Goal: Task Accomplishment & Management: Complete application form

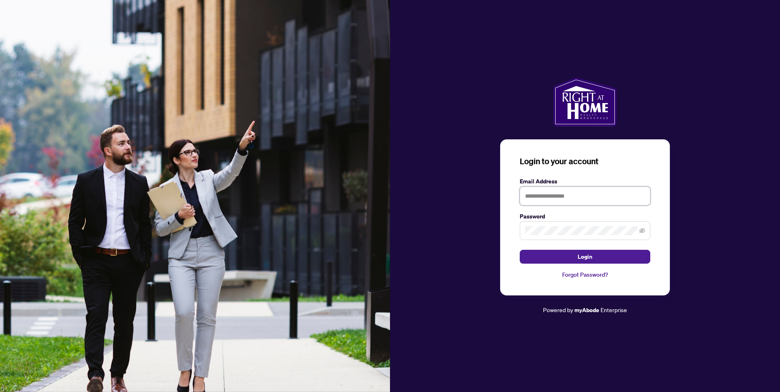
click at [550, 191] on input "text" at bounding box center [585, 196] width 130 height 19
type input "**********"
click at [578, 251] on span "Login" at bounding box center [584, 256] width 15 height 13
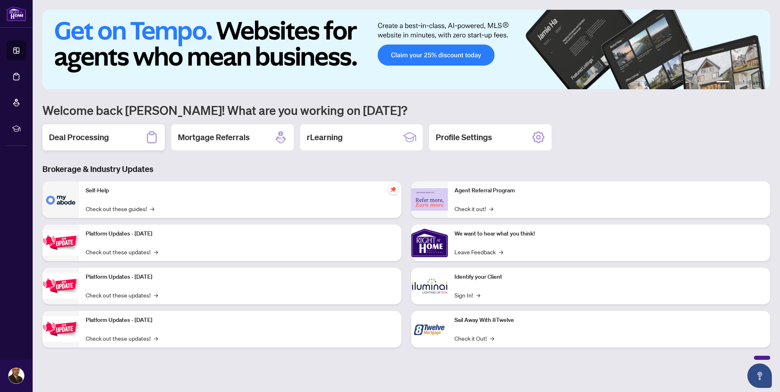
click at [77, 135] on h2 "Deal Processing" at bounding box center [79, 137] width 60 height 11
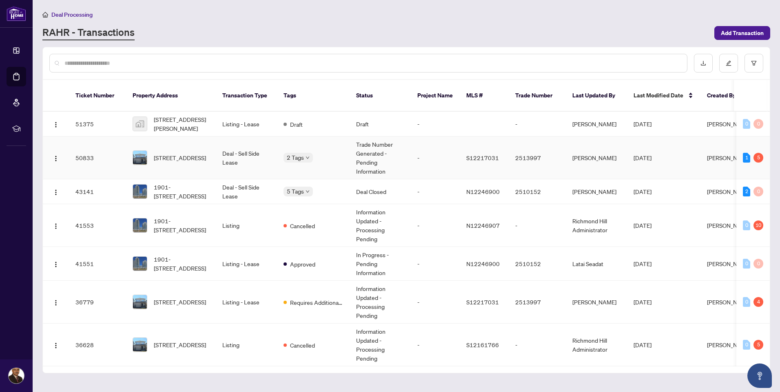
click at [250, 144] on td "Deal - Sell Side Lease" at bounding box center [246, 158] width 61 height 43
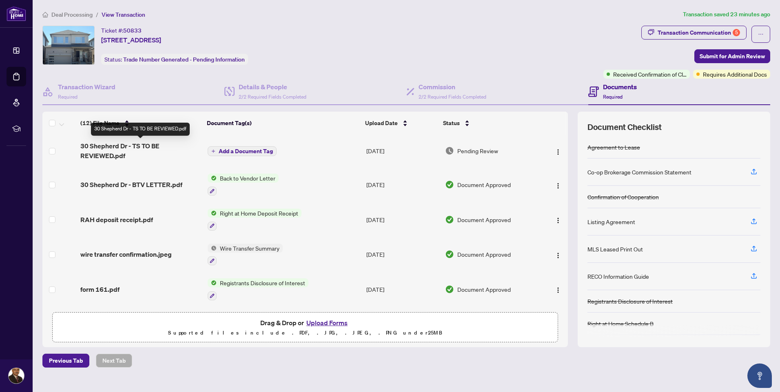
click at [128, 146] on span "30 Shepherd Dr - TS TO BE REVIEWED.pdf" at bounding box center [140, 151] width 121 height 20
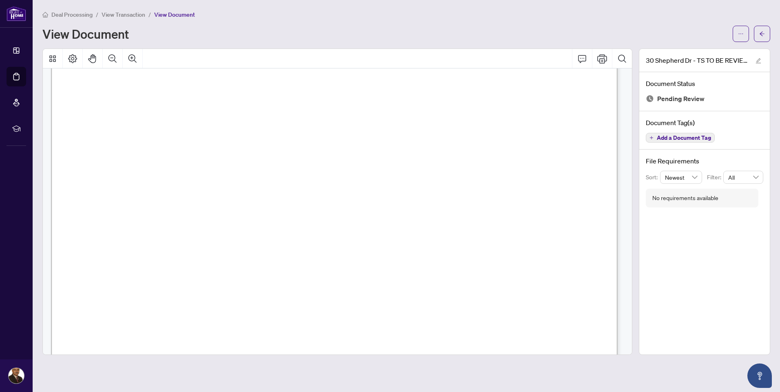
scroll to position [82, 0]
click at [601, 58] on icon "Print" at bounding box center [602, 58] width 10 height 9
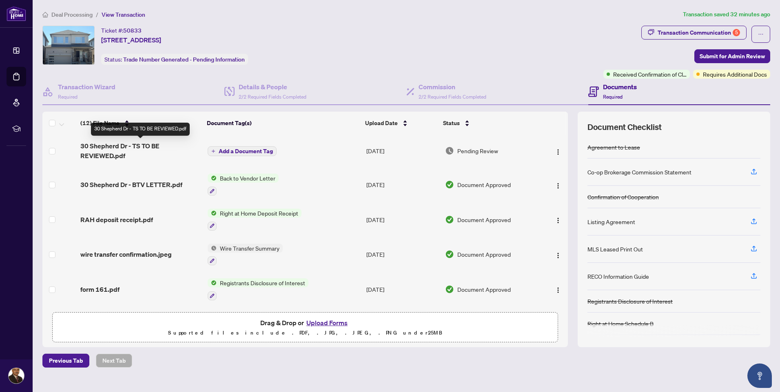
click at [104, 146] on span "30 Shepherd Dr - TS TO BE REVIEWED.pdf" at bounding box center [140, 151] width 121 height 20
drag, startPoint x: 232, startPoint y: 151, endPoint x: 225, endPoint y: 150, distance: 7.0
click at [225, 150] on span "Add a Document Tag" at bounding box center [246, 151] width 54 height 6
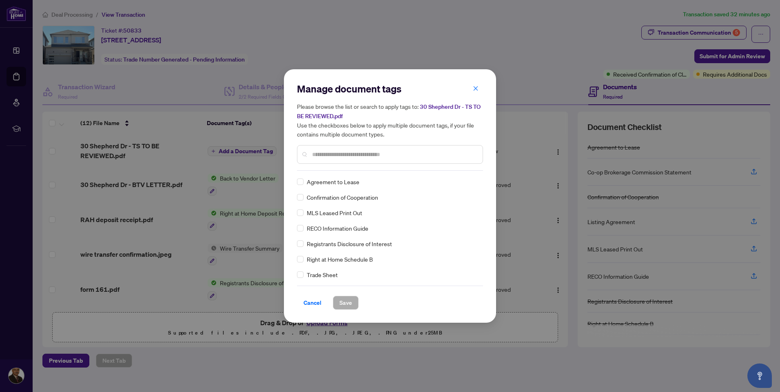
click at [317, 150] on input "text" at bounding box center [394, 154] width 164 height 9
type input "***"
click at [342, 300] on span "Save" at bounding box center [345, 302] width 13 height 13
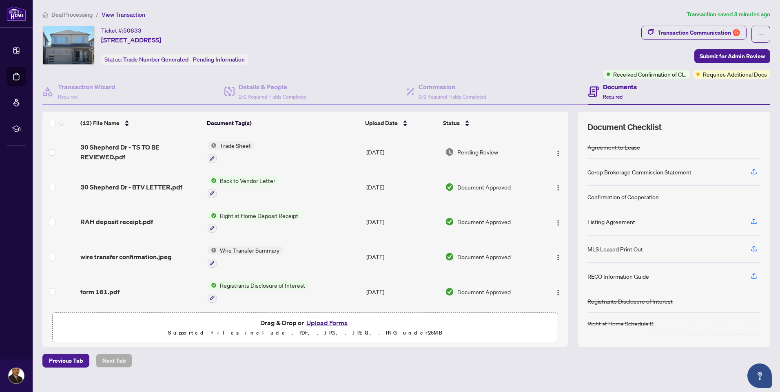
click at [321, 320] on button "Upload Forms" at bounding box center [327, 323] width 46 height 11
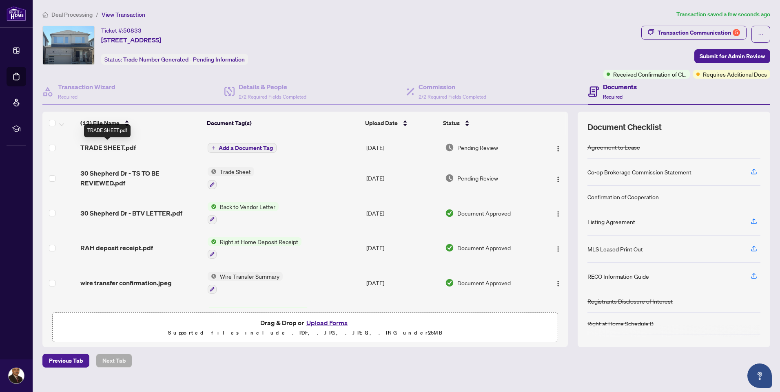
click at [108, 147] on span "TRADE SHEET.pdf" at bounding box center [107, 148] width 55 height 10
click at [226, 149] on span "Add a Document Tag" at bounding box center [246, 148] width 54 height 6
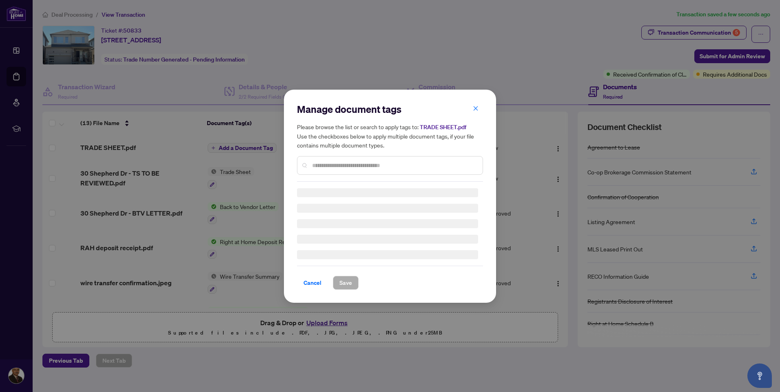
click at [318, 165] on div "Manage document tags Please browse the list or search to apply tags to: TRADE S…" at bounding box center [390, 142] width 186 height 79
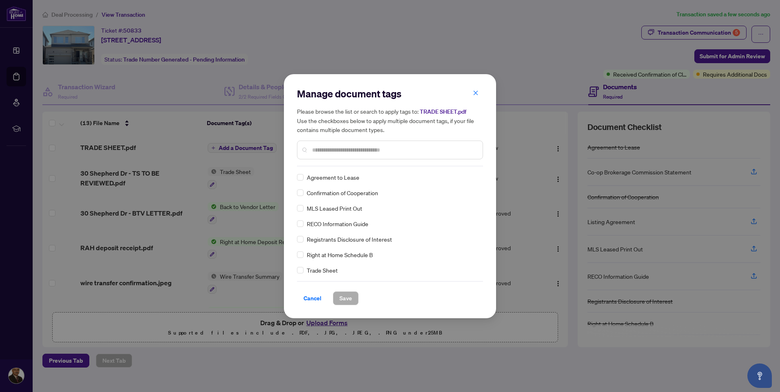
click at [314, 150] on input "text" at bounding box center [394, 150] width 164 height 9
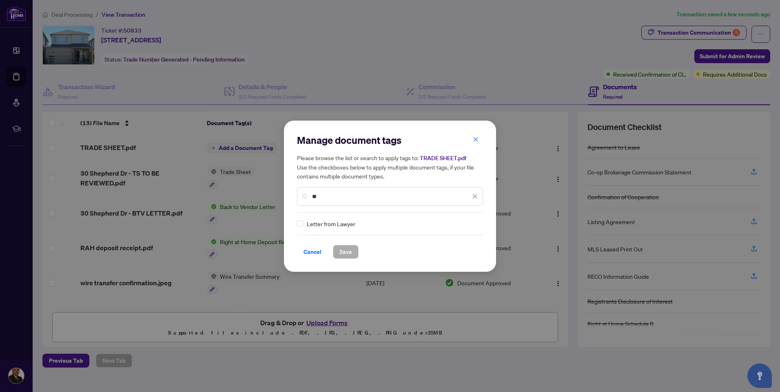
type input "*"
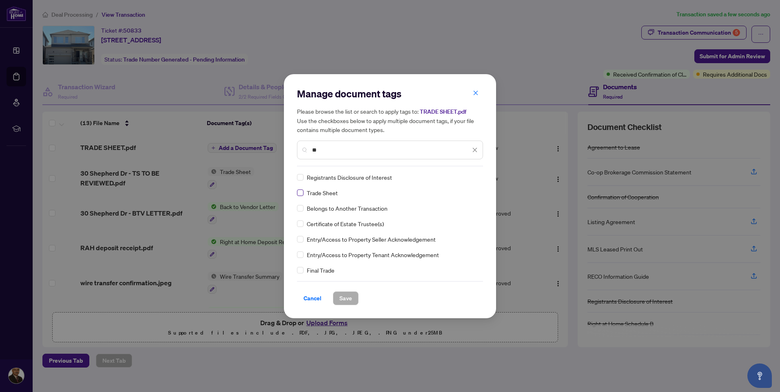
type input "**"
click at [344, 295] on span "Save" at bounding box center [345, 298] width 13 height 13
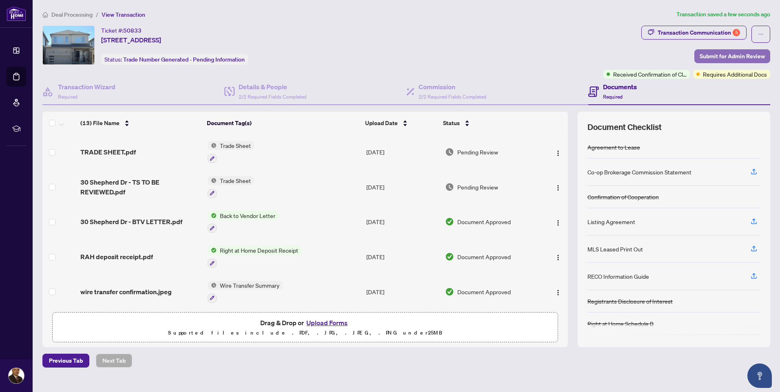
click at [725, 53] on span "Submit for Admin Review" at bounding box center [731, 56] width 65 height 13
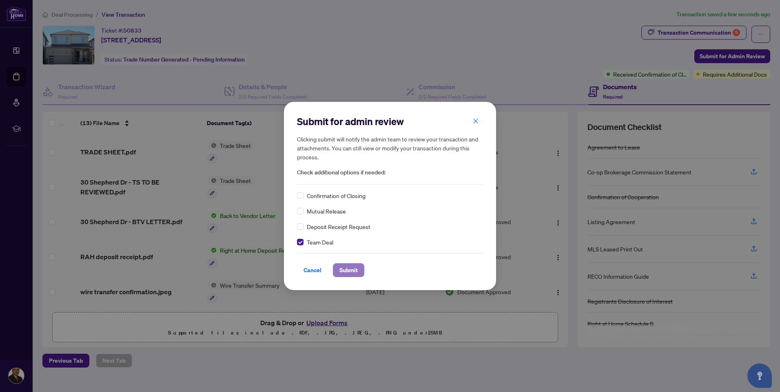
click at [347, 271] on span "Submit" at bounding box center [348, 270] width 18 height 13
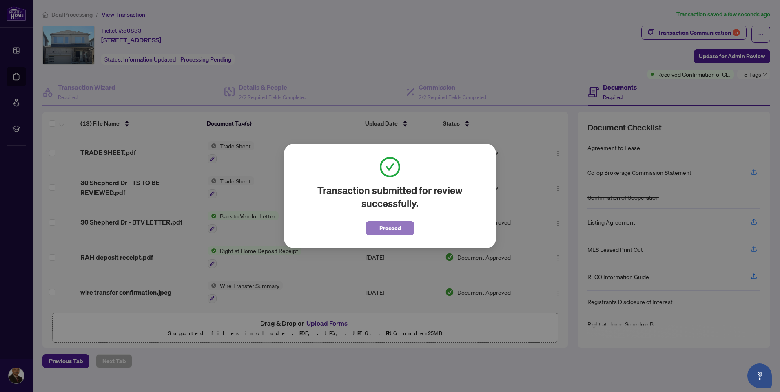
click at [385, 228] on span "Proceed" at bounding box center [390, 228] width 22 height 13
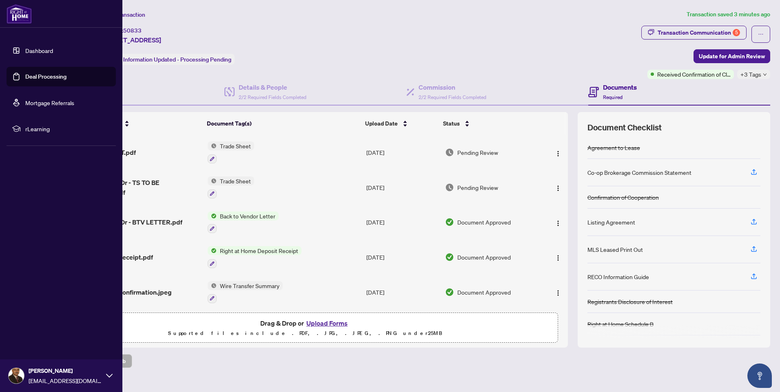
click at [20, 371] on img at bounding box center [16, 375] width 15 height 15
click at [29, 328] on span "Logout" at bounding box center [33, 327] width 18 height 13
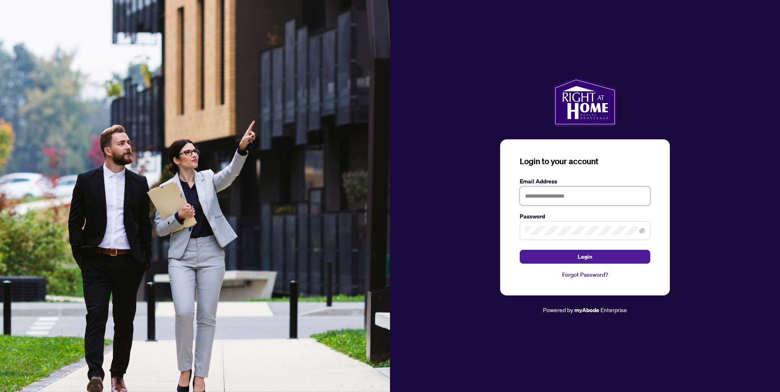
click at [563, 194] on input "text" at bounding box center [585, 196] width 130 height 19
type input "**********"
click at [577, 256] on span "Login" at bounding box center [584, 256] width 15 height 13
click at [498, 226] on div "**********" at bounding box center [585, 196] width 390 height 238
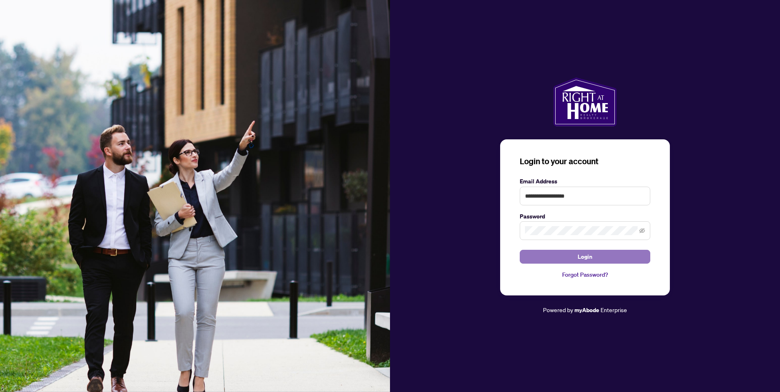
click at [589, 253] on span "Login" at bounding box center [584, 256] width 15 height 13
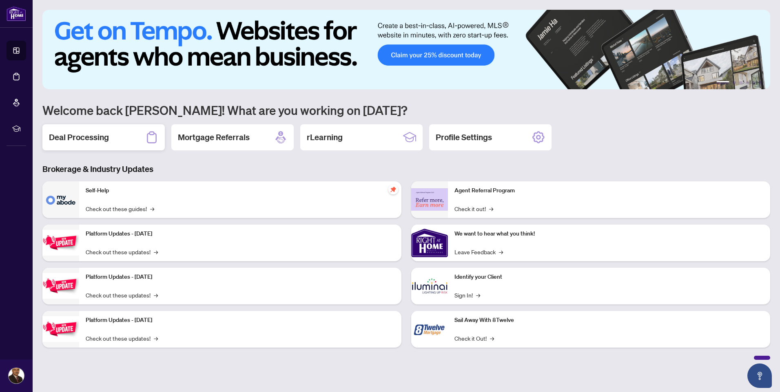
click at [94, 139] on h2 "Deal Processing" at bounding box center [79, 137] width 60 height 11
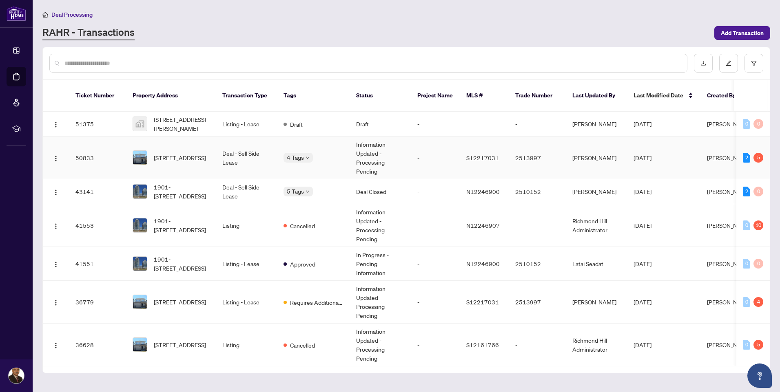
click at [234, 143] on td "Deal - Sell Side Lease" at bounding box center [246, 158] width 61 height 43
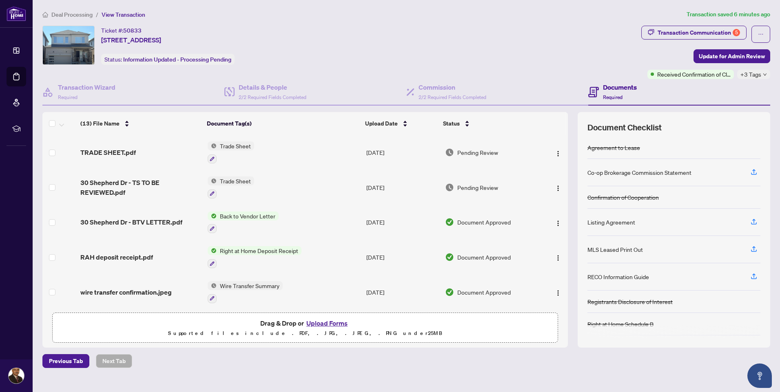
click at [232, 213] on span "Back to Vendor Letter" at bounding box center [248, 216] width 62 height 9
click at [233, 255] on span "Back to Vendor Letter" at bounding box center [237, 255] width 62 height 9
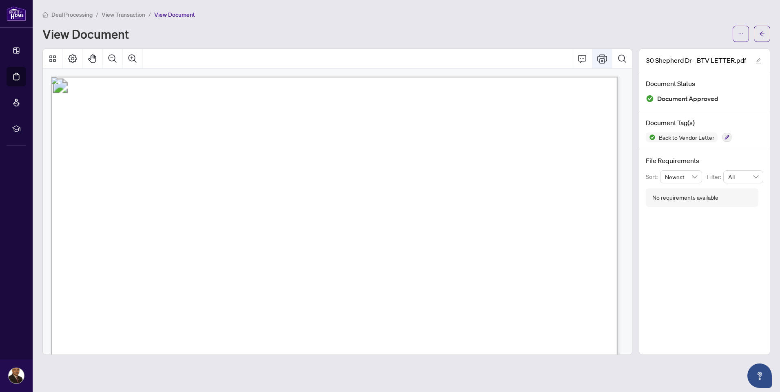
click at [599, 60] on icon "Print" at bounding box center [602, 58] width 10 height 9
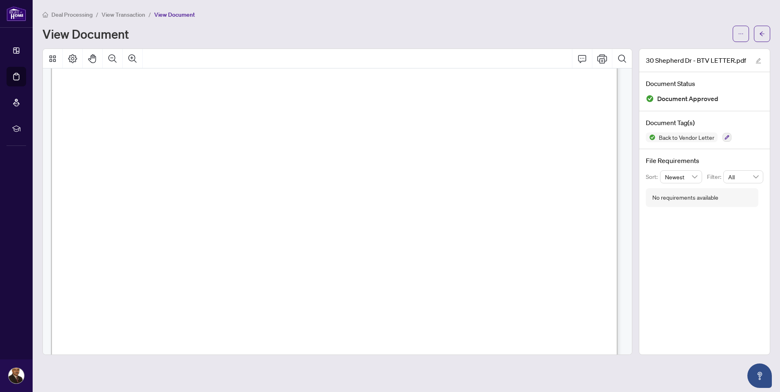
scroll to position [82, 0]
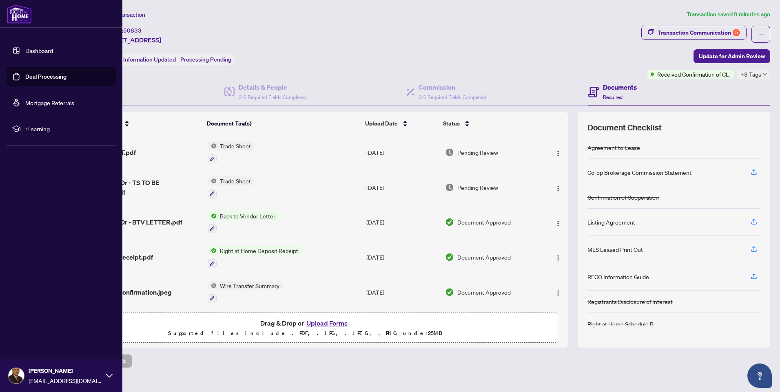
click at [29, 74] on link "Deal Processing" at bounding box center [45, 76] width 41 height 7
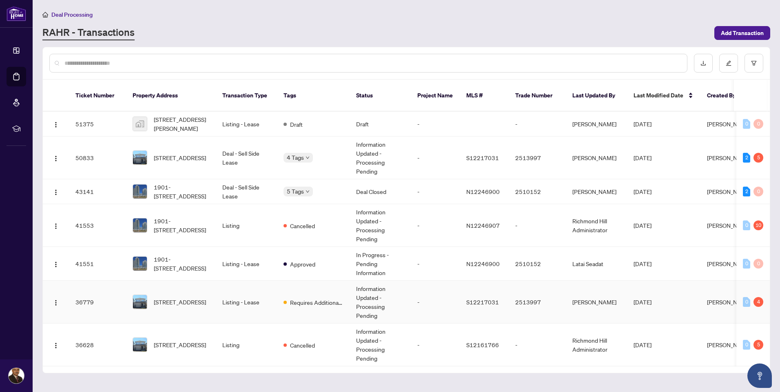
click at [234, 293] on td "Listing - Lease" at bounding box center [246, 302] width 61 height 43
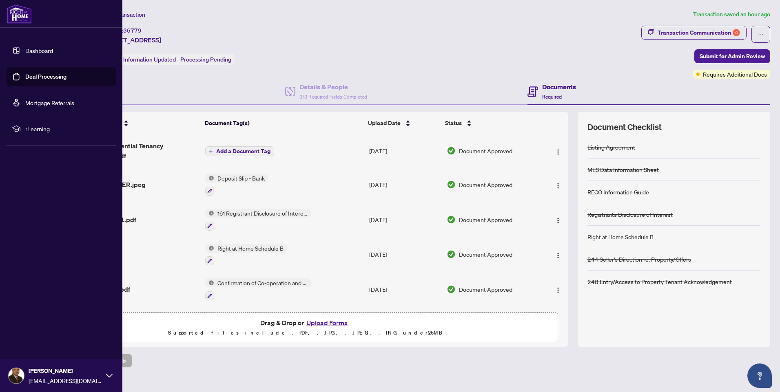
click at [13, 372] on img at bounding box center [16, 375] width 15 height 15
click at [26, 327] on span "Logout" at bounding box center [33, 327] width 18 height 13
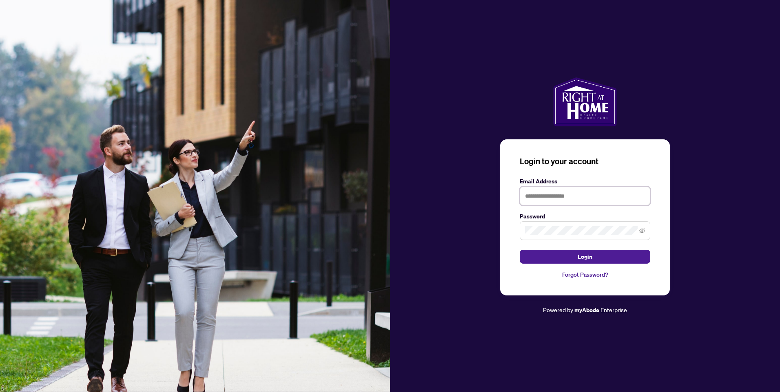
click at [589, 197] on input "text" at bounding box center [585, 196] width 130 height 19
type input "**********"
click at [588, 255] on span "Login" at bounding box center [584, 256] width 15 height 13
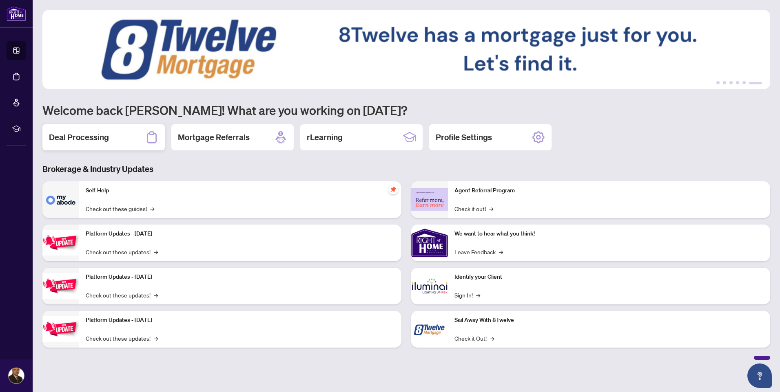
click at [65, 131] on div "Deal Processing" at bounding box center [103, 137] width 122 height 26
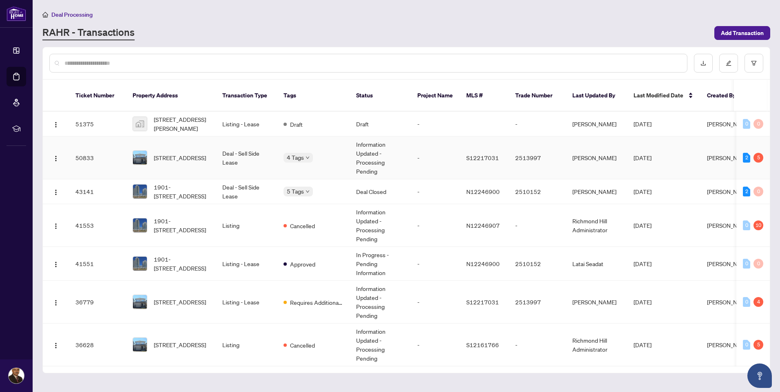
click at [231, 143] on td "Deal - Sell Side Lease" at bounding box center [246, 158] width 61 height 43
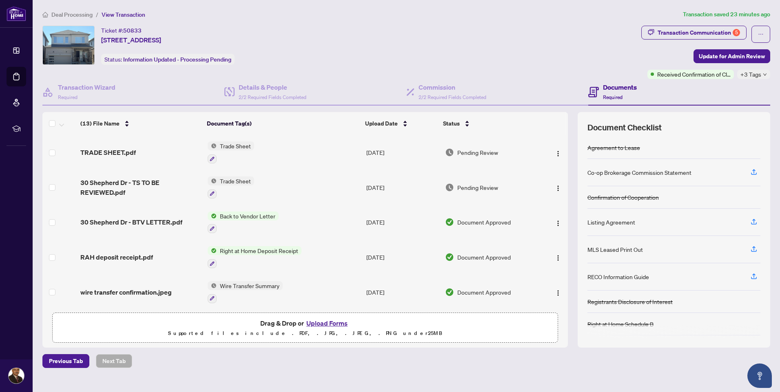
click at [230, 144] on span "Trade Sheet" at bounding box center [236, 146] width 38 height 9
click at [215, 186] on span "Trade Sheet" at bounding box center [213, 186] width 38 height 9
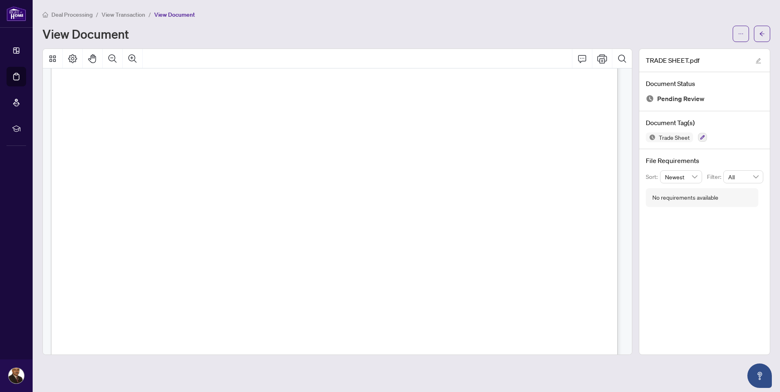
scroll to position [326, 0]
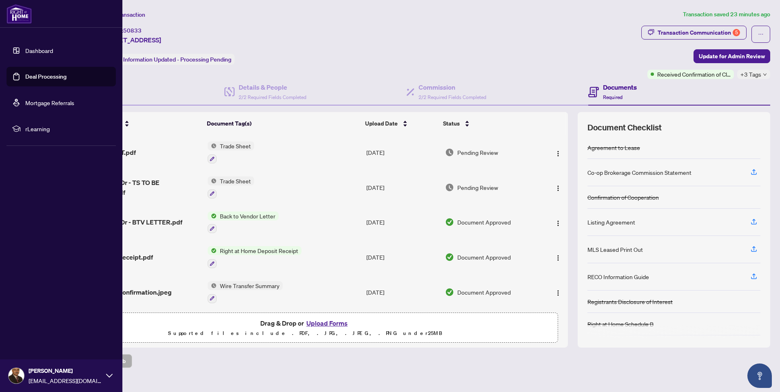
click at [21, 371] on img at bounding box center [16, 375] width 15 height 15
click at [26, 324] on span "Logout" at bounding box center [33, 327] width 18 height 13
